Goal: Navigation & Orientation: Find specific page/section

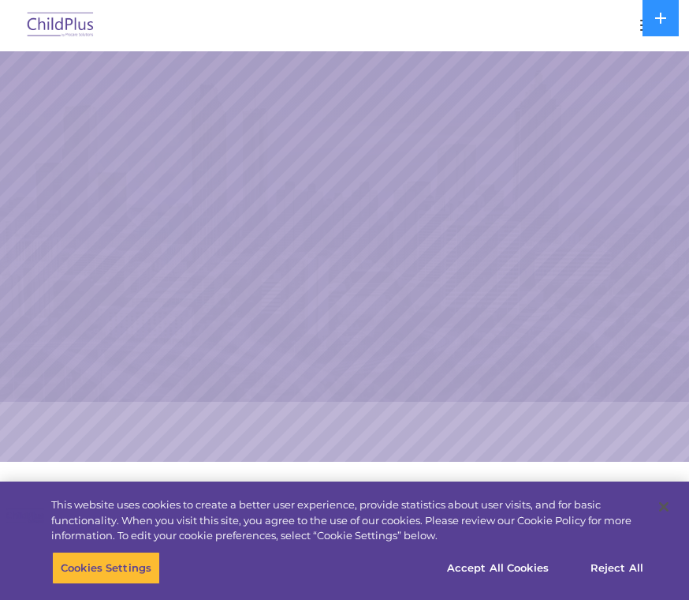
select select "MEDIUM"
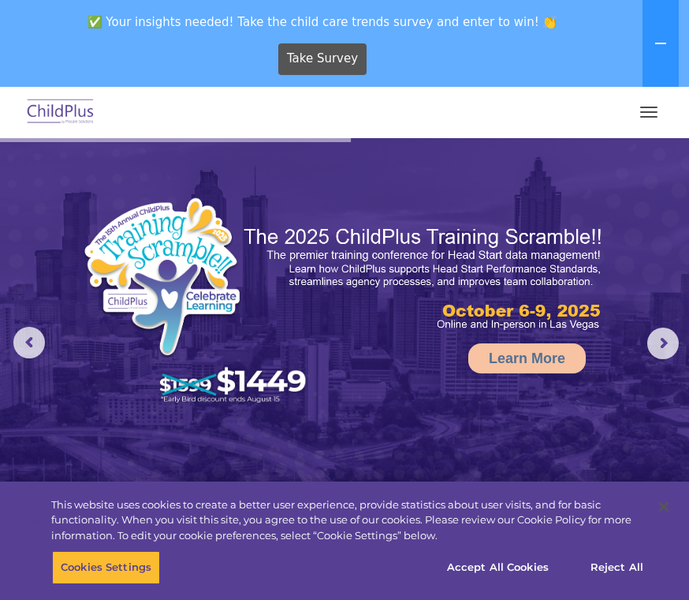
click at [646, 103] on button "button" at bounding box center [649, 111] width 33 height 25
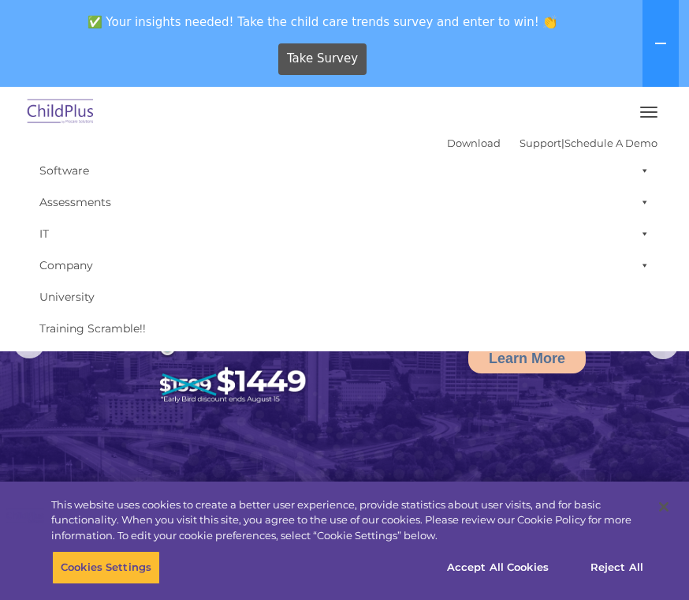
click at [215, 410] on img at bounding box center [344, 313] width 689 height 350
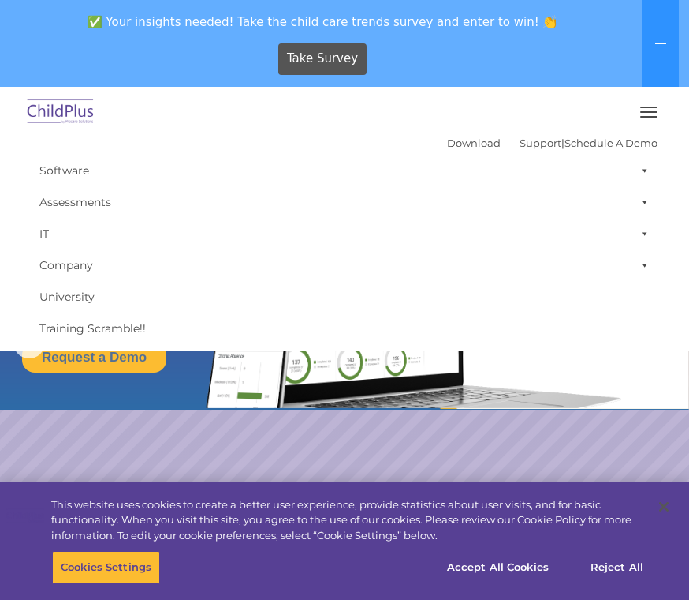
select select "MEDIUM"
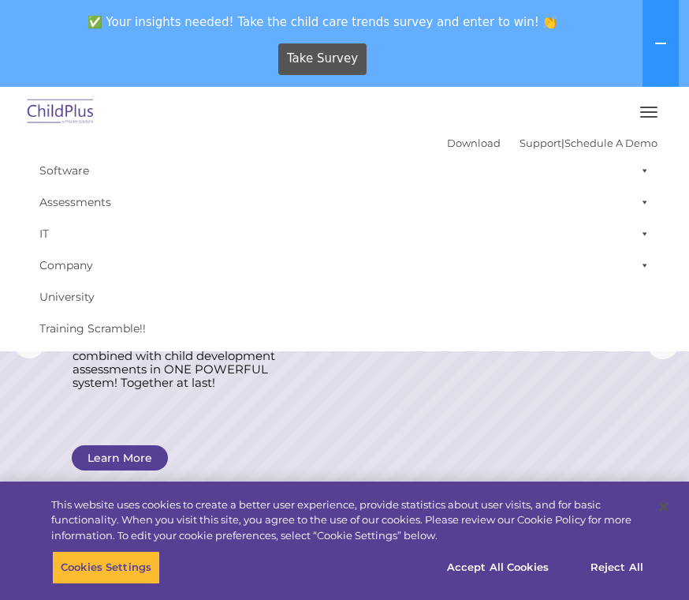
click at [114, 244] on link "IT" at bounding box center [345, 234] width 626 height 32
